Goal: Register for event/course

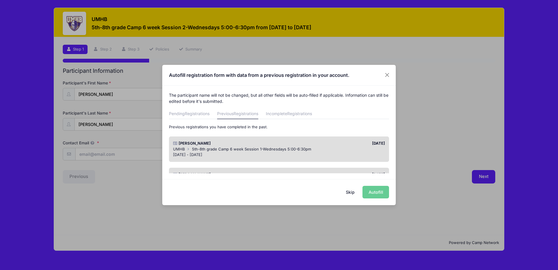
click at [372, 192] on div "Skip Autofill" at bounding box center [279, 192] width 234 height 26
click at [311, 148] on div "UMHB 5th-8th grade Camp 6 week Session 1-Wednesdays 5:00-6:30pm" at bounding box center [279, 149] width 212 height 6
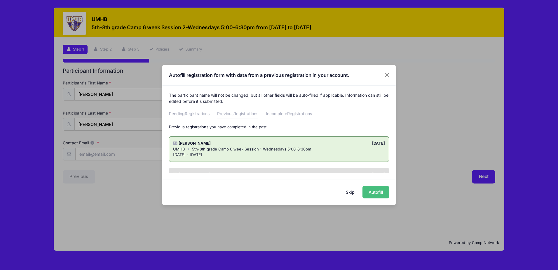
click at [374, 191] on button "Autofill" at bounding box center [376, 192] width 27 height 13
type input "[EMAIL_ADDRESS][DOMAIN_NAME]"
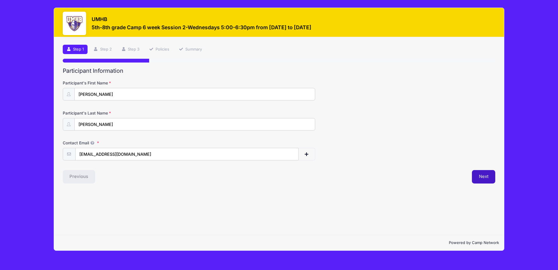
click at [480, 179] on button "Next" at bounding box center [484, 176] width 24 height 13
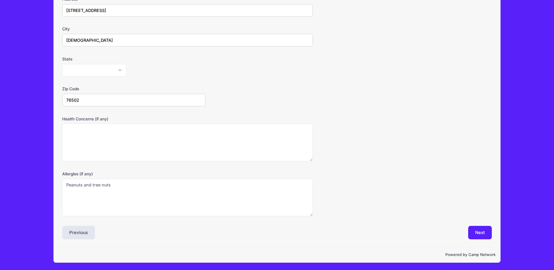
scroll to position [114, 0]
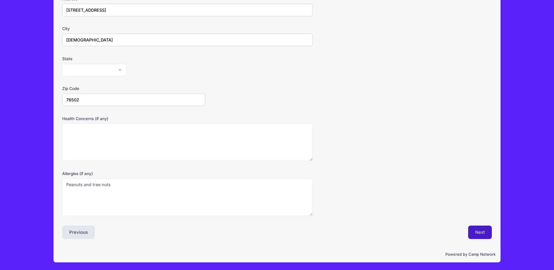
click at [480, 235] on button "Next" at bounding box center [480, 231] width 24 height 13
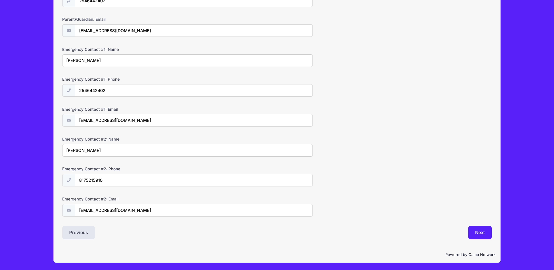
scroll to position [124, 0]
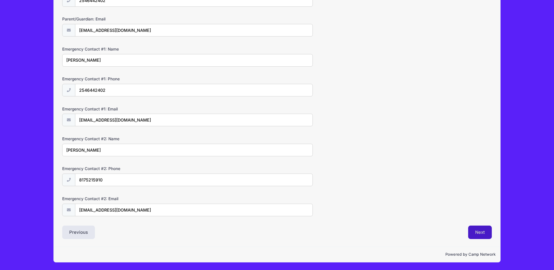
click at [482, 231] on button "Next" at bounding box center [480, 231] width 24 height 13
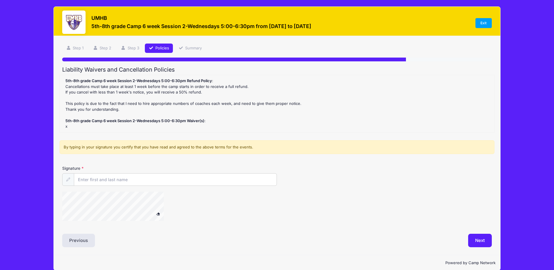
scroll to position [0, 0]
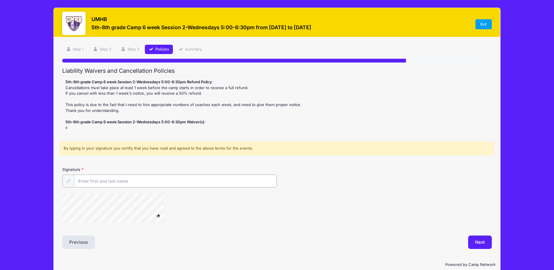
click at [143, 183] on input "Signature" at bounding box center [175, 181] width 202 height 13
type input "Melissa Ali"
click at [480, 242] on button "Next" at bounding box center [480, 241] width 24 height 13
click at [485, 241] on button "Next" at bounding box center [480, 241] width 24 height 13
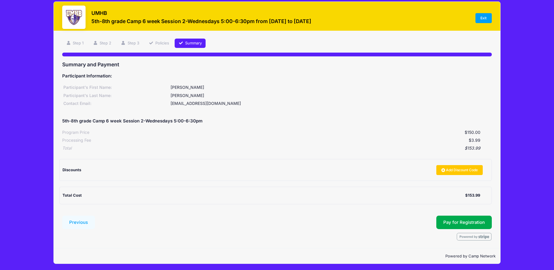
scroll to position [8, 0]
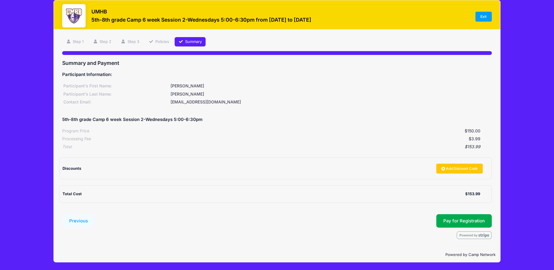
click at [387, 219] on div "Submit Pay for Registration" at bounding box center [295, 220] width 394 height 13
click at [442, 222] on button "Pay for Registration" at bounding box center [463, 220] width 55 height 13
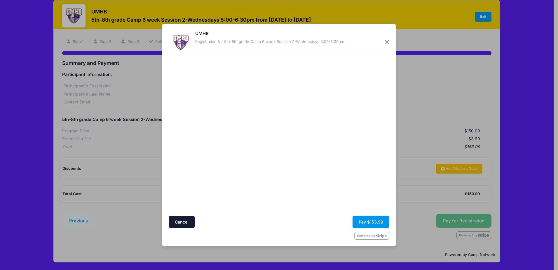
click at [371, 222] on button "Pay $153.99" at bounding box center [371, 221] width 36 height 13
